Goal: Navigation & Orientation: Find specific page/section

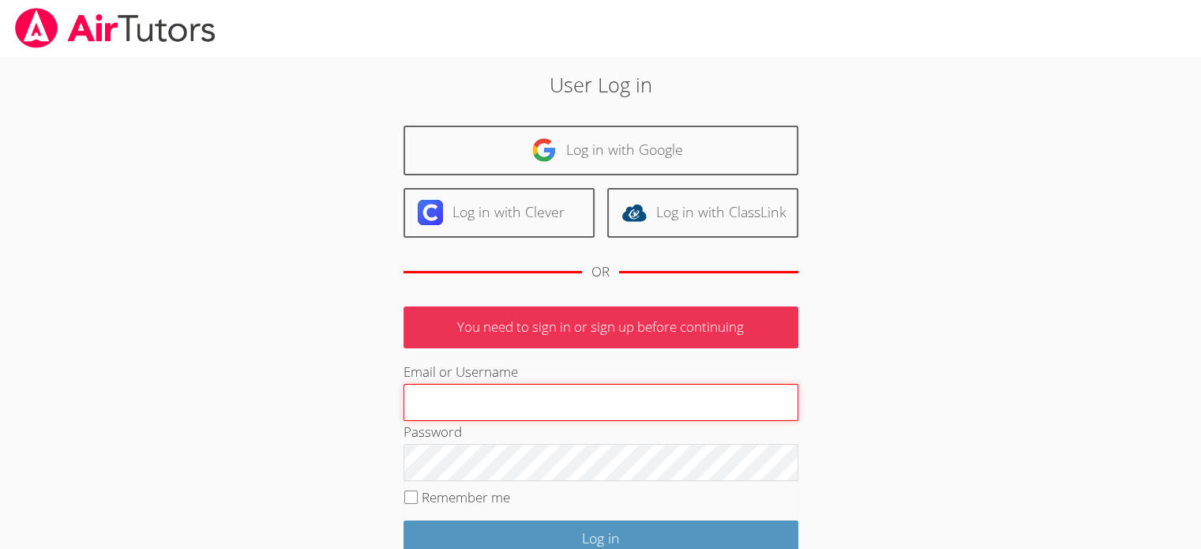
type input "[EMAIL_ADDRESS][DOMAIN_NAME]"
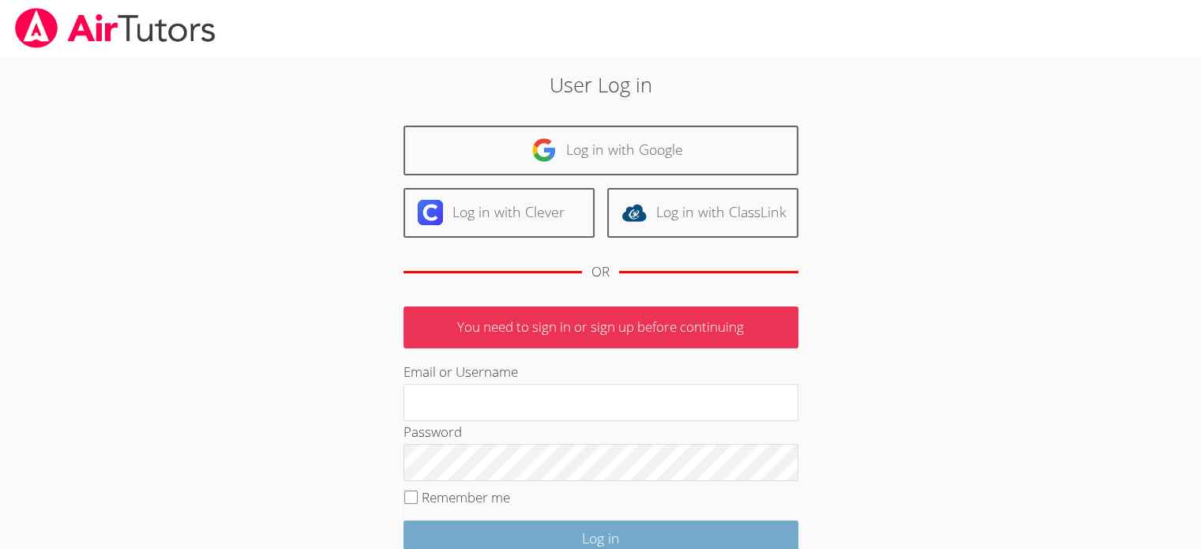
type input "maireasha@yahoo.com"
click at [628, 530] on input "Log in" at bounding box center [600, 538] width 395 height 37
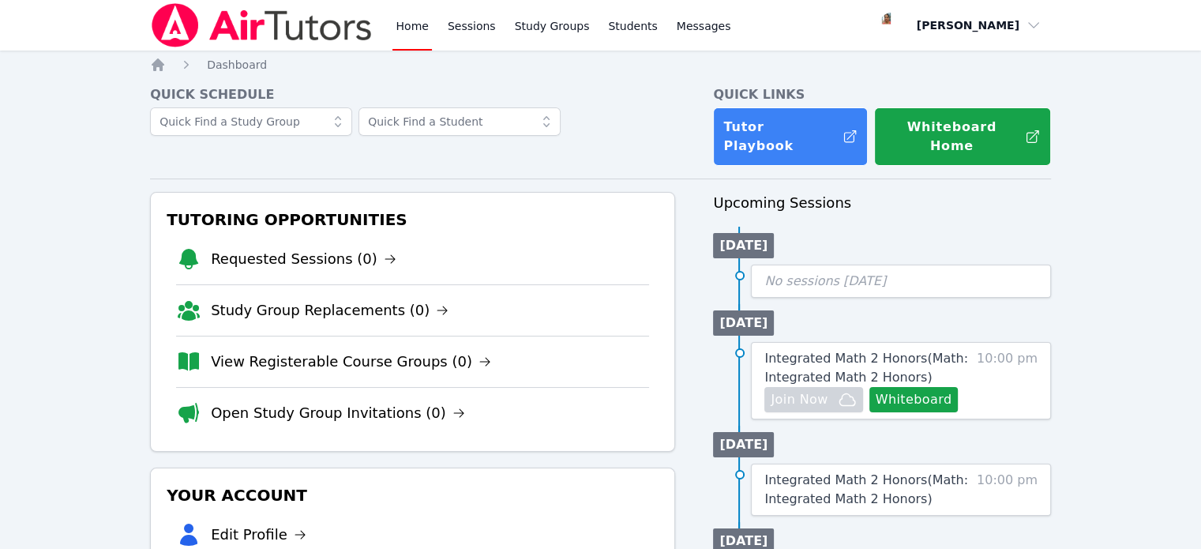
click at [407, 24] on link "Home" at bounding box center [411, 25] width 39 height 51
click at [407, 29] on link "Home" at bounding box center [411, 25] width 39 height 51
click at [243, 62] on span "Dashboard" at bounding box center [237, 64] width 60 height 13
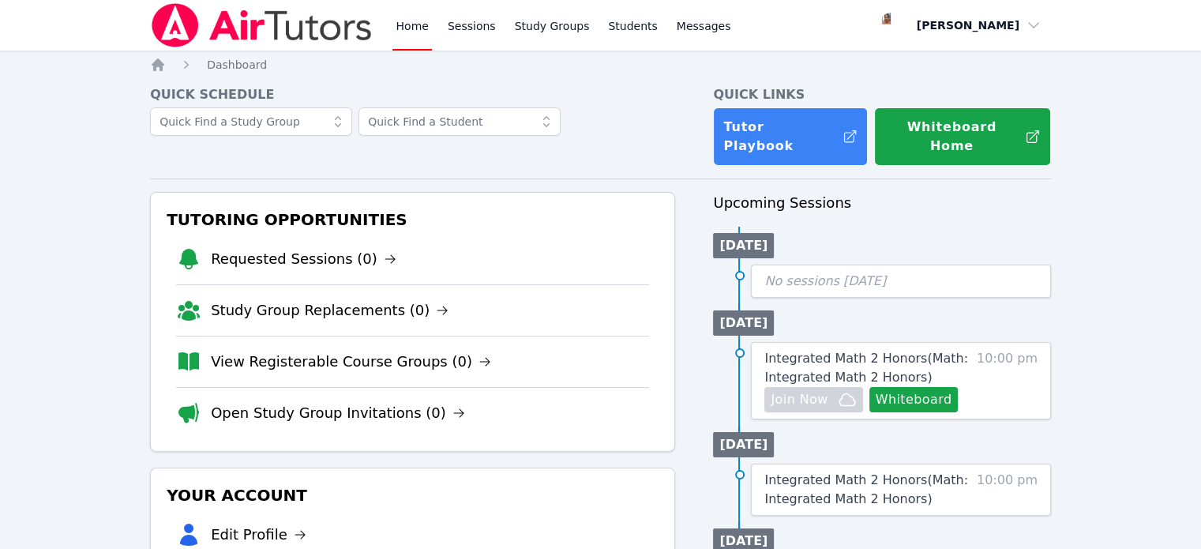
click at [179, 24] on img at bounding box center [261, 25] width 223 height 44
